Goal: Information Seeking & Learning: Learn about a topic

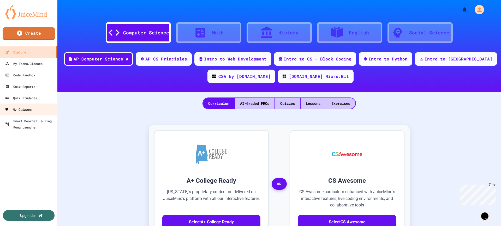
click at [22, 113] on div "My Quizzes" at bounding box center [17, 110] width 27 height 7
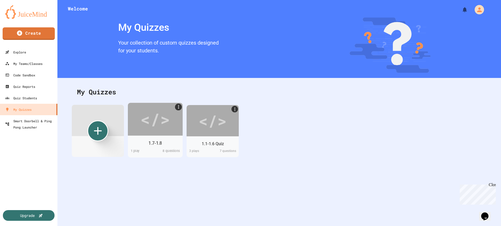
click at [164, 127] on div "</>" at bounding box center [155, 119] width 30 height 25
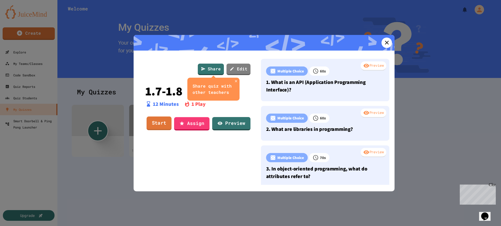
click at [164, 124] on link "Start" at bounding box center [159, 124] width 25 height 14
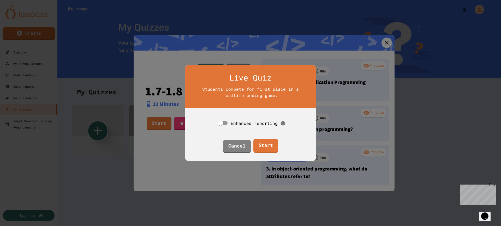
click at [270, 146] on link "Start" at bounding box center [266, 146] width 25 height 14
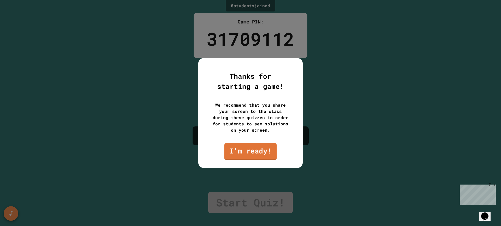
click at [264, 151] on link "I'm ready!" at bounding box center [250, 151] width 52 height 17
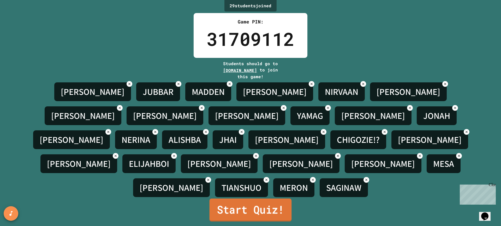
click at [264, 199] on link "Start Quiz!" at bounding box center [251, 210] width 82 height 23
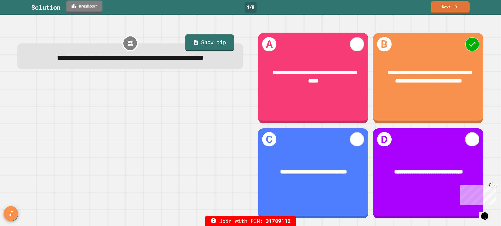
click at [84, 6] on link "Breakdown" at bounding box center [84, 7] width 36 height 12
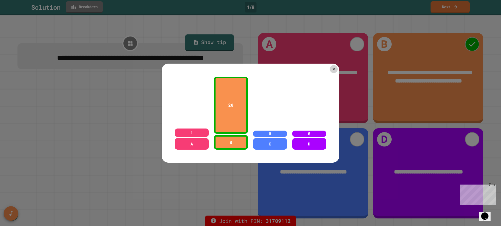
click at [334, 67] on icon at bounding box center [334, 69] width 4 height 4
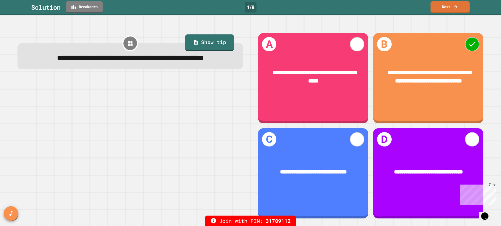
click at [446, 10] on link "Next" at bounding box center [450, 7] width 39 height 12
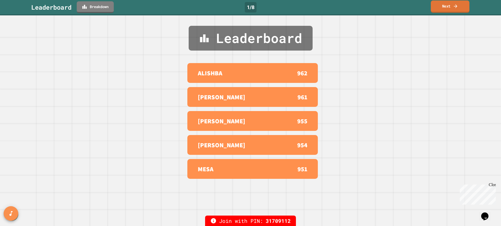
click at [445, 4] on link "Next" at bounding box center [450, 7] width 39 height 12
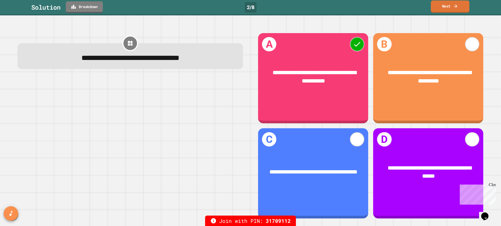
click at [452, 7] on link "Next" at bounding box center [450, 7] width 39 height 12
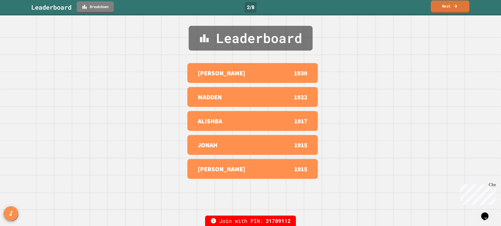
click at [452, 7] on link "Next" at bounding box center [450, 7] width 39 height 12
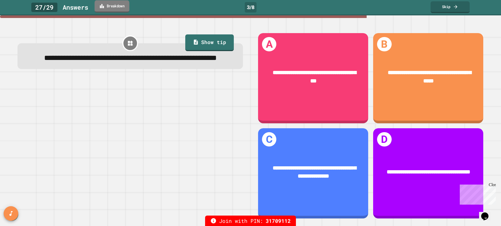
click at [116, 9] on link "Breakdown" at bounding box center [112, 6] width 35 height 12
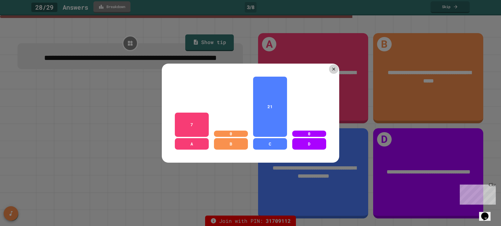
click at [333, 67] on icon at bounding box center [333, 69] width 5 height 5
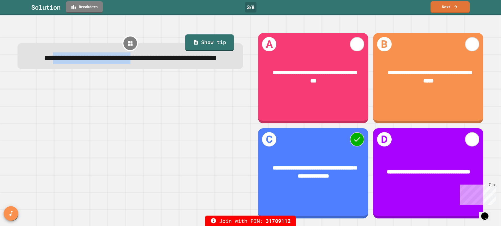
drag, startPoint x: 75, startPoint y: 60, endPoint x: 176, endPoint y: 62, distance: 101.1
click at [176, 62] on span "**********" at bounding box center [130, 57] width 173 height 7
click at [463, 7] on link "Next" at bounding box center [450, 7] width 39 height 12
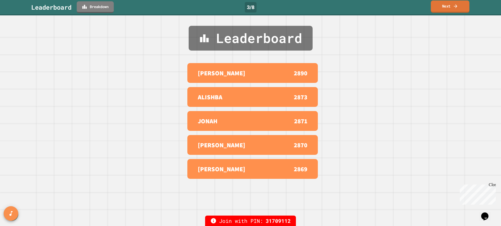
click at [463, 7] on link "Next" at bounding box center [450, 7] width 39 height 12
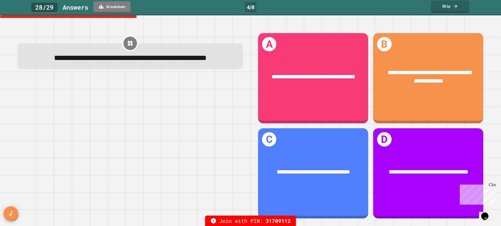
click at [447, 10] on link "Skip" at bounding box center [450, 7] width 39 height 12
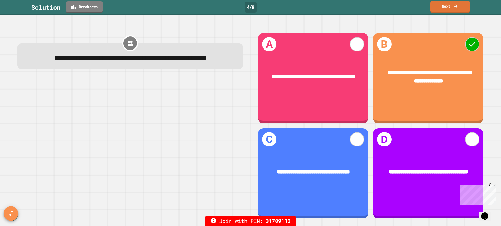
click at [441, 9] on link "Next" at bounding box center [451, 7] width 40 height 12
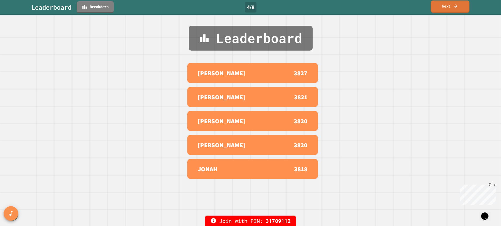
click at [448, 8] on link "Next" at bounding box center [450, 7] width 39 height 12
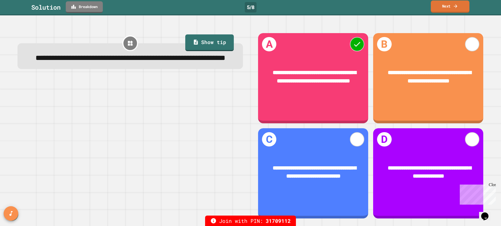
click at [445, 8] on link "Next" at bounding box center [450, 7] width 39 height 12
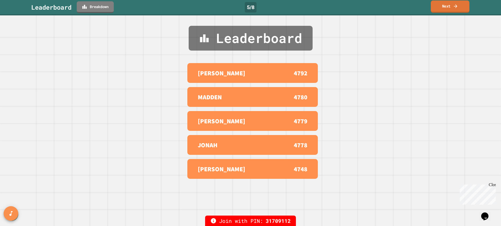
click at [445, 8] on link "Next" at bounding box center [450, 7] width 39 height 12
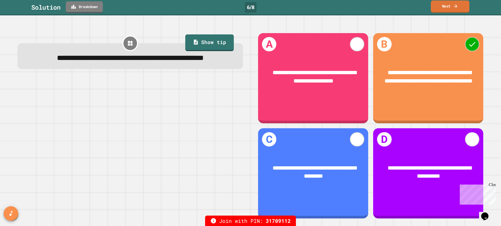
click at [445, 8] on link "Next" at bounding box center [450, 7] width 39 height 12
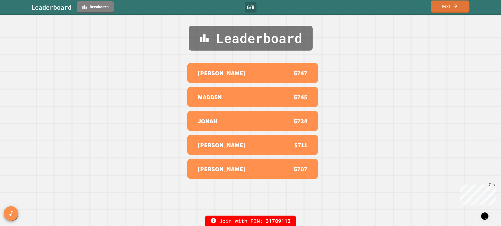
click at [445, 8] on link "Next" at bounding box center [450, 7] width 39 height 12
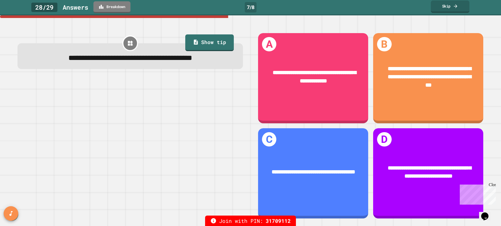
click at [443, 6] on link "Skip" at bounding box center [450, 7] width 39 height 12
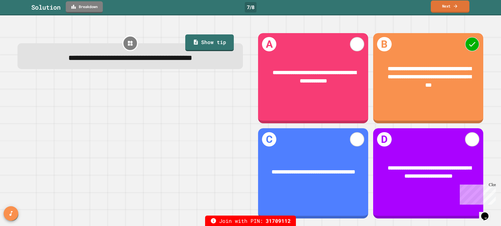
click at [443, 6] on link "Next" at bounding box center [450, 7] width 39 height 12
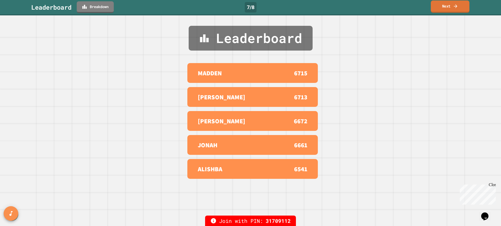
click at [443, 6] on link "Next" at bounding box center [450, 7] width 39 height 12
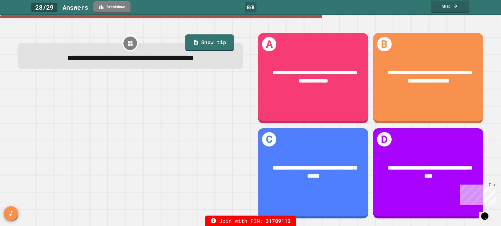
click at [443, 6] on link "Skip" at bounding box center [450, 7] width 39 height 12
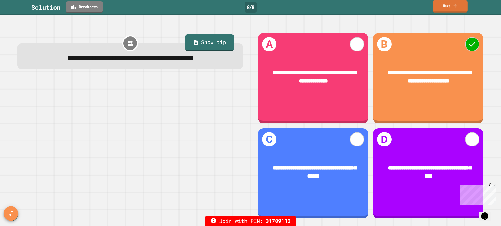
click at [457, 7] on icon at bounding box center [455, 5] width 5 height 5
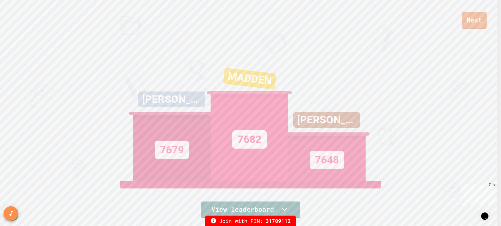
click at [476, 17] on link "Next" at bounding box center [474, 20] width 25 height 17
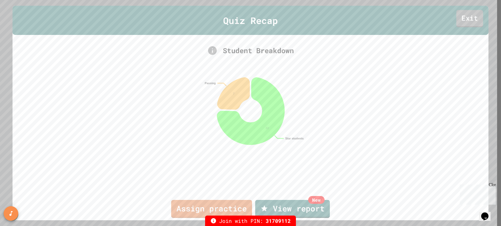
click at [461, 19] on link "Exit" at bounding box center [470, 18] width 27 height 17
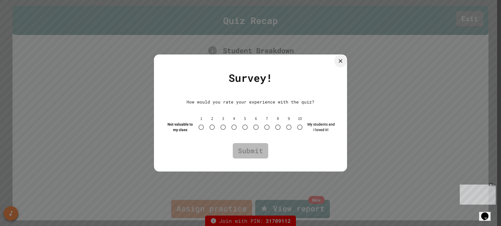
click at [341, 56] on div at bounding box center [340, 61] width 13 height 13
